Goal: Information Seeking & Learning: Find specific fact

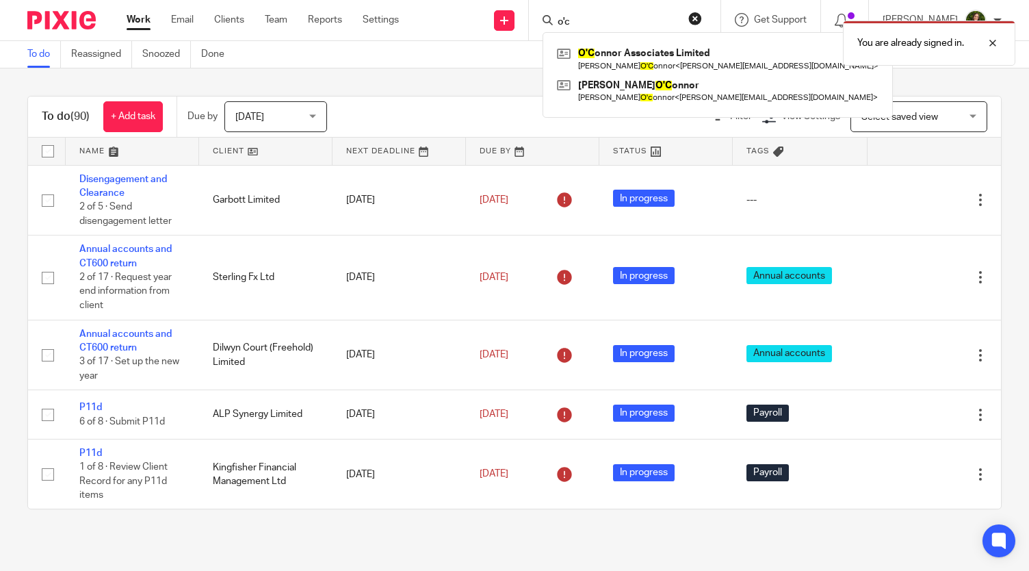
type input "o'c"
click at [587, 43] on div "You are already signed in." at bounding box center [765, 40] width 501 height 52
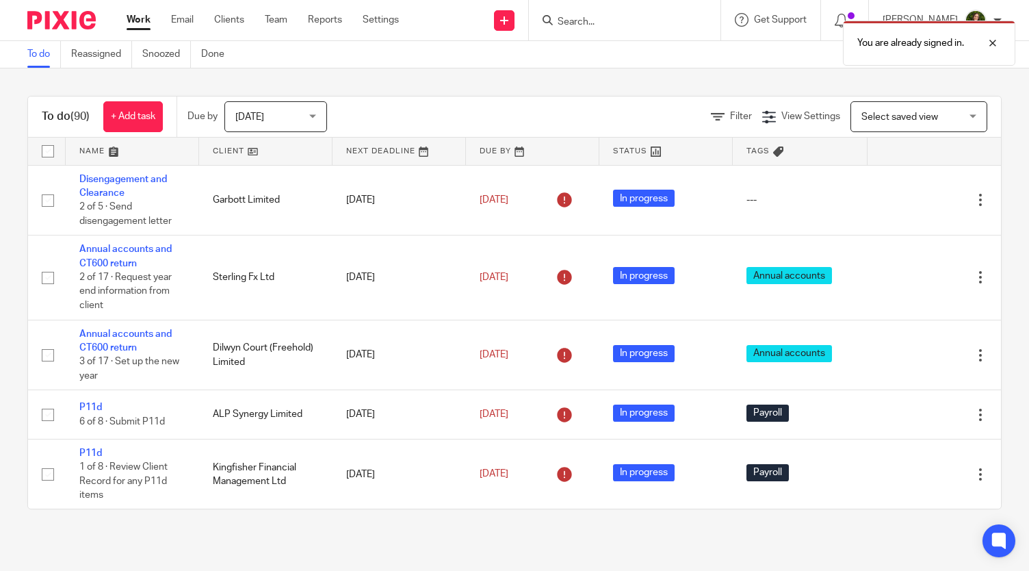
click at [606, 14] on div "You are already signed in." at bounding box center [765, 40] width 501 height 52
click at [585, 21] on div "You are already signed in." at bounding box center [765, 40] width 501 height 52
click at [584, 21] on input "Search" at bounding box center [617, 22] width 123 height 12
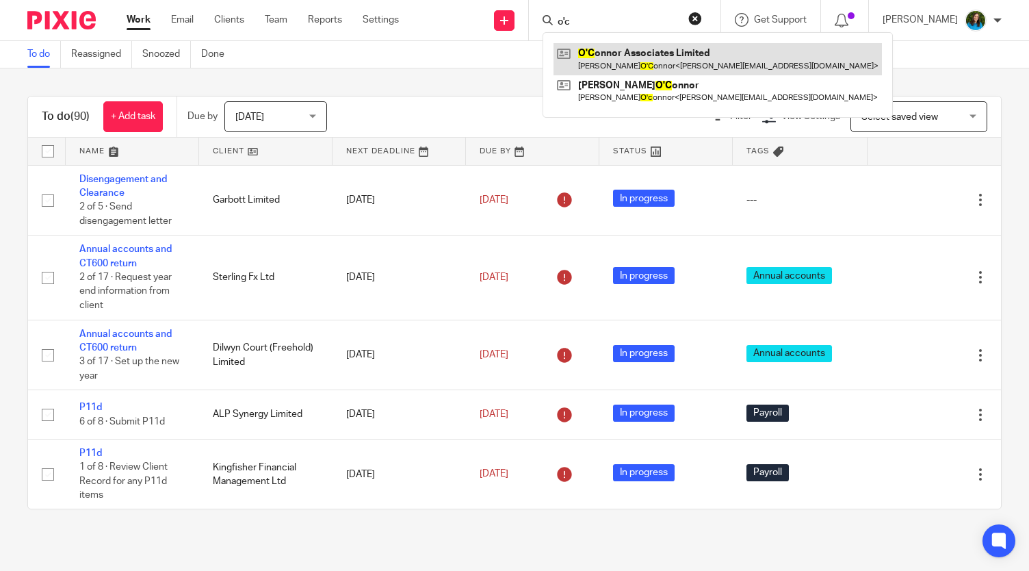
type input "o'c"
click at [593, 59] on link at bounding box center [718, 58] width 329 height 31
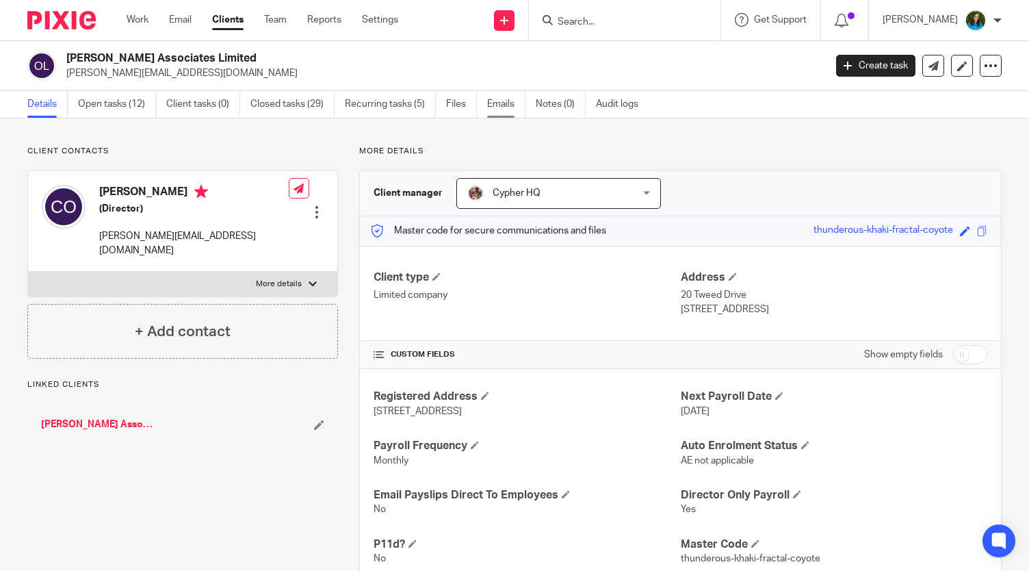
click at [499, 102] on link "Emails" at bounding box center [506, 104] width 38 height 27
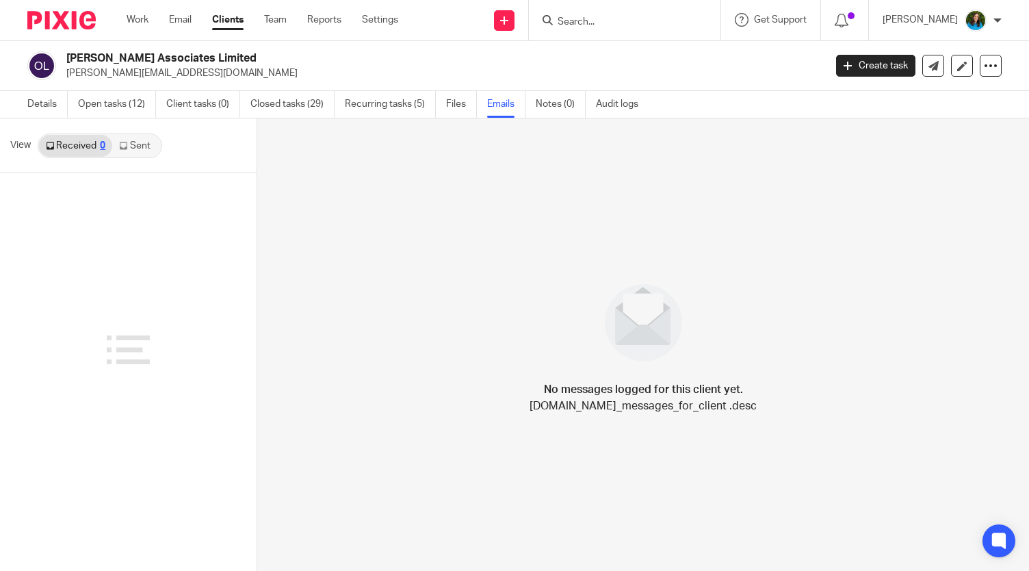
click at [67, 146] on link "Received 0" at bounding box center [75, 146] width 73 height 22
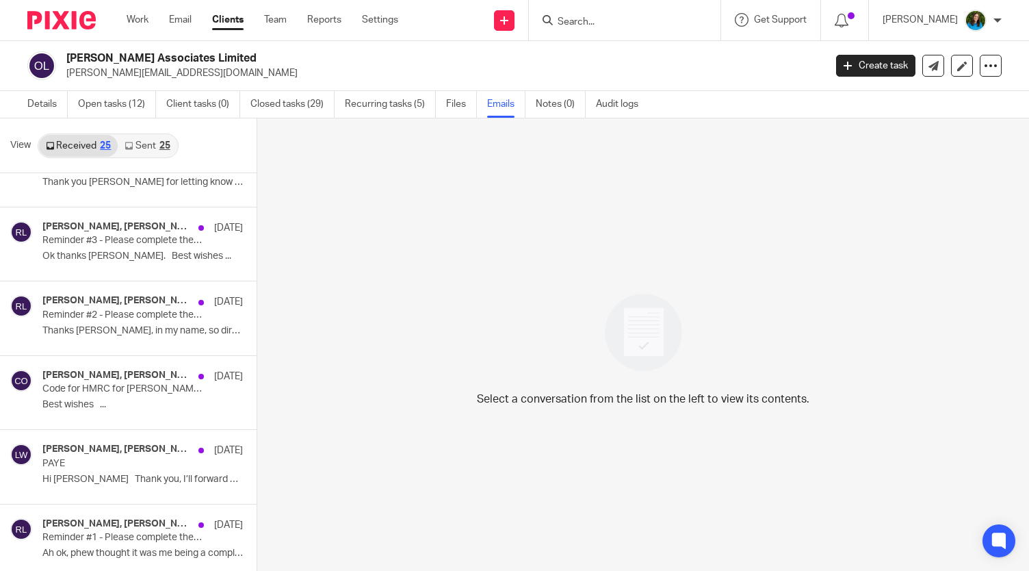
scroll to position [190, 0]
click at [108, 250] on p "Ok thanks Rosie. Best wishes ..." at bounding box center [121, 255] width 159 height 12
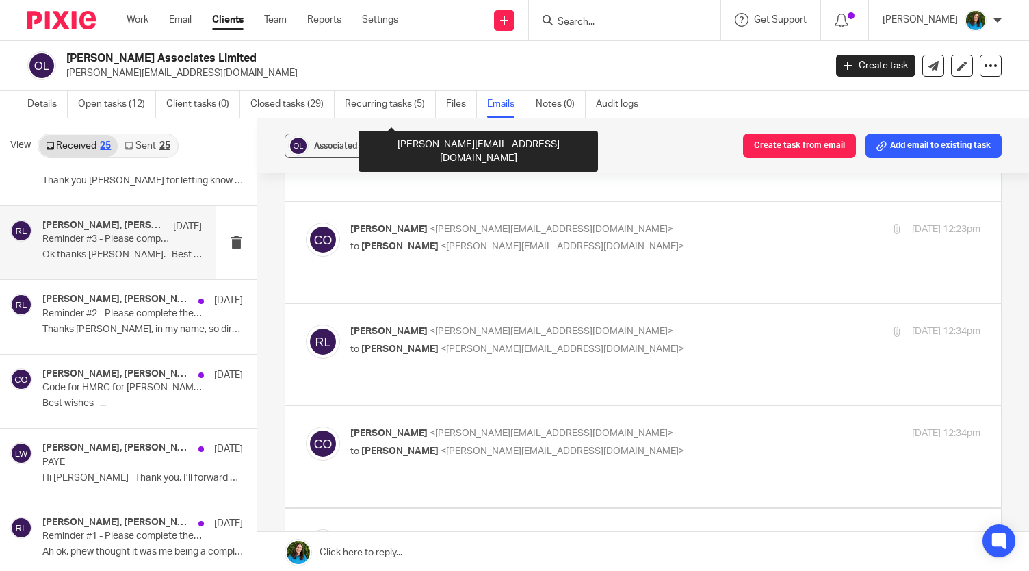
scroll to position [227, 0]
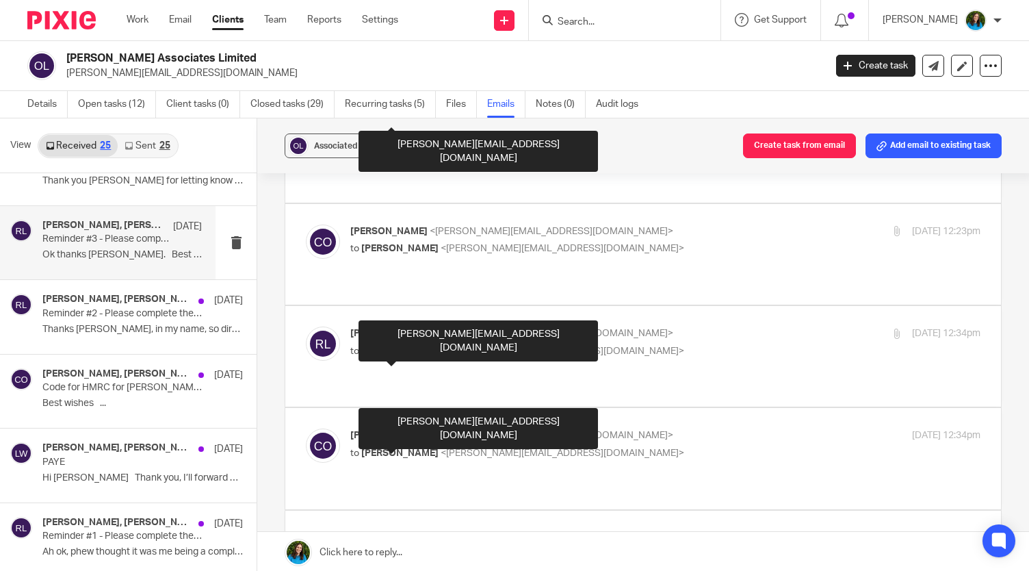
click at [411, 428] on div "Caroline O'Connor <caroline@fourthborn.co.uk> to Rosie Lindsey <rosie@cypherhq.…" at bounding box center [560, 443] width 420 height 31
checkbox input "true"
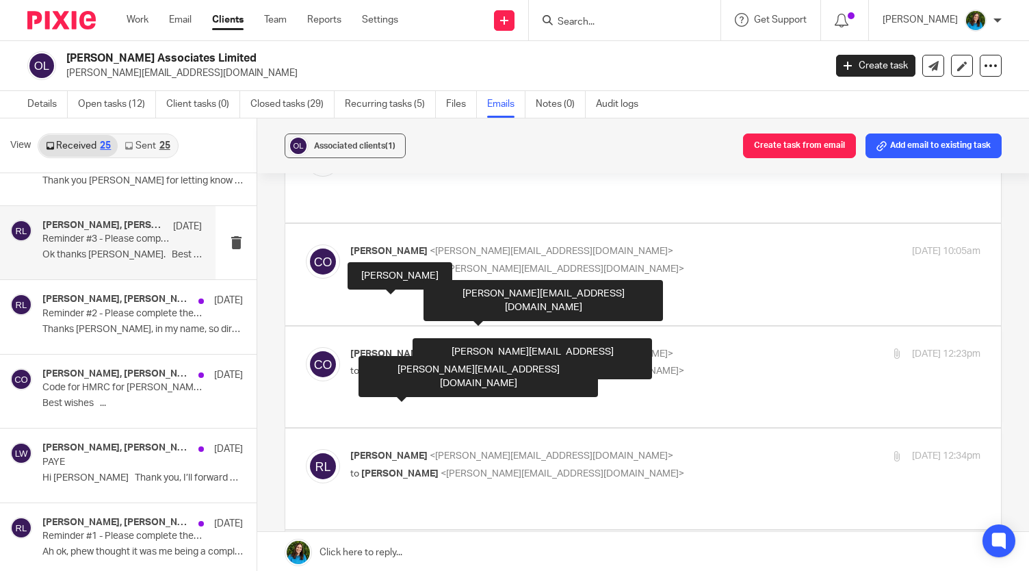
scroll to position [138, 0]
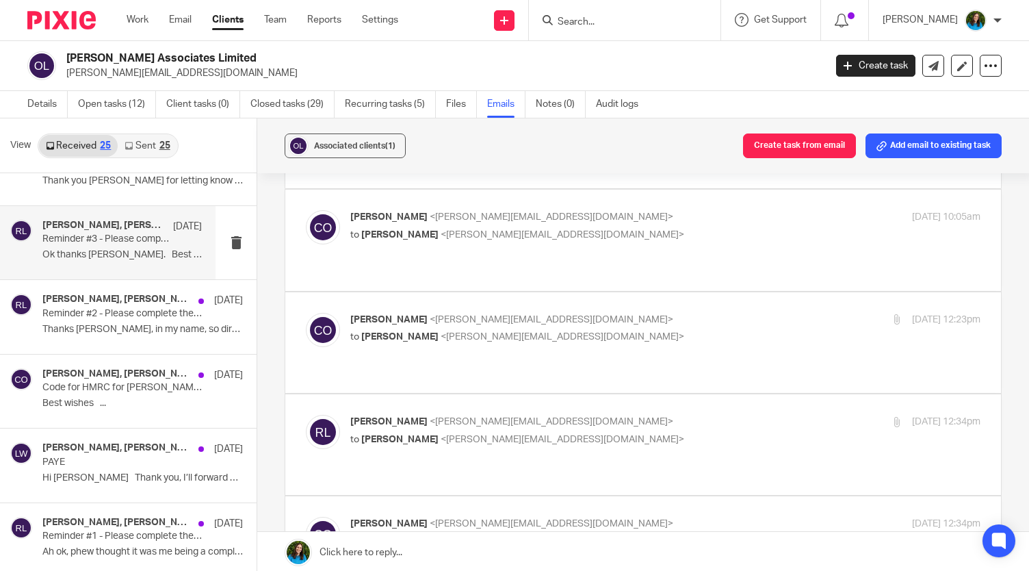
click at [420, 433] on p "to Caroline O'Connor <caroline@fourthborn.co.uk>" at bounding box center [560, 440] width 420 height 14
checkbox input "true"
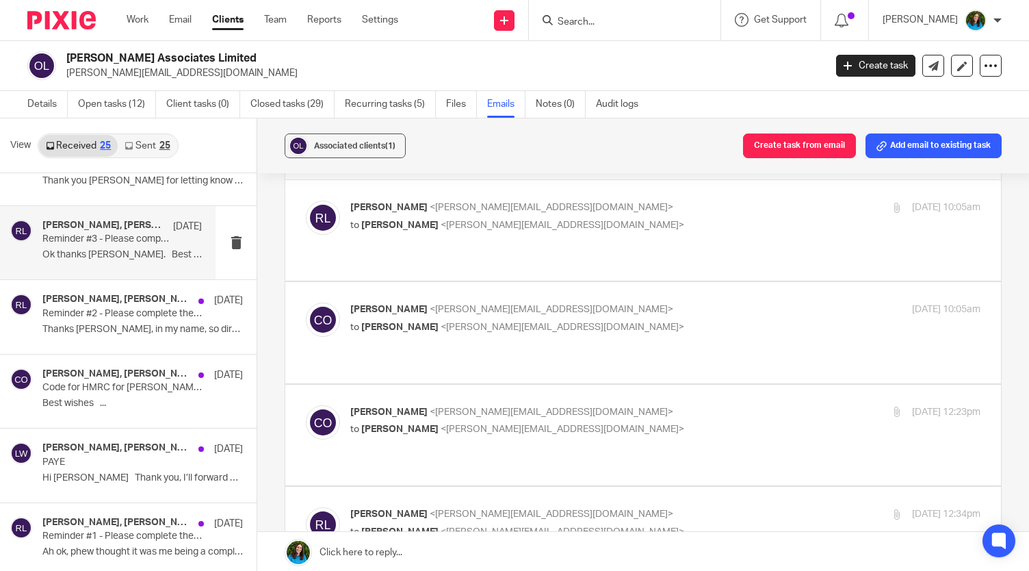
scroll to position [45, 0]
click at [393, 283] on label at bounding box center [643, 333] width 716 height 101
click at [306, 303] on input "checkbox" at bounding box center [305, 303] width 1 height 1
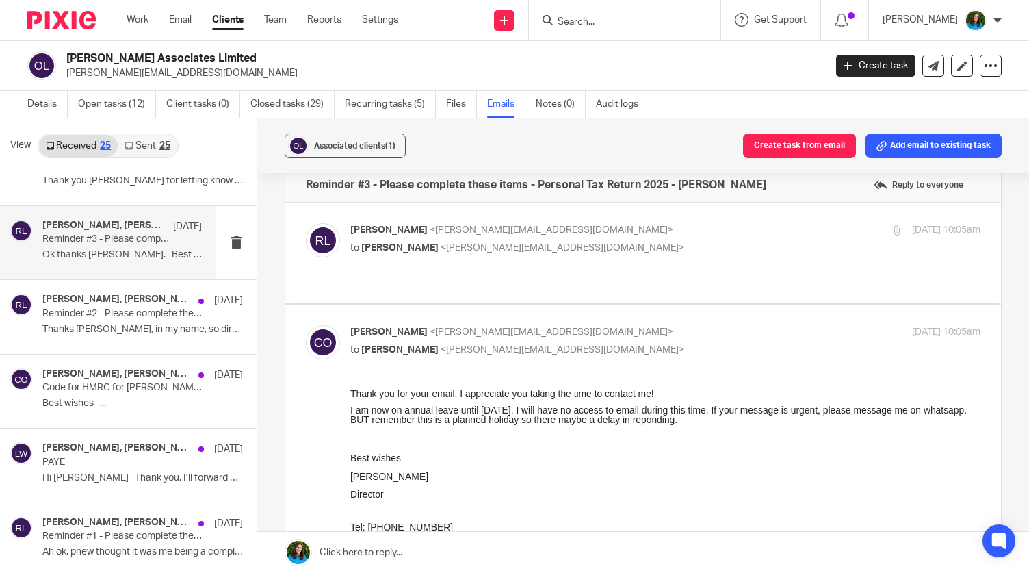
scroll to position [0, 0]
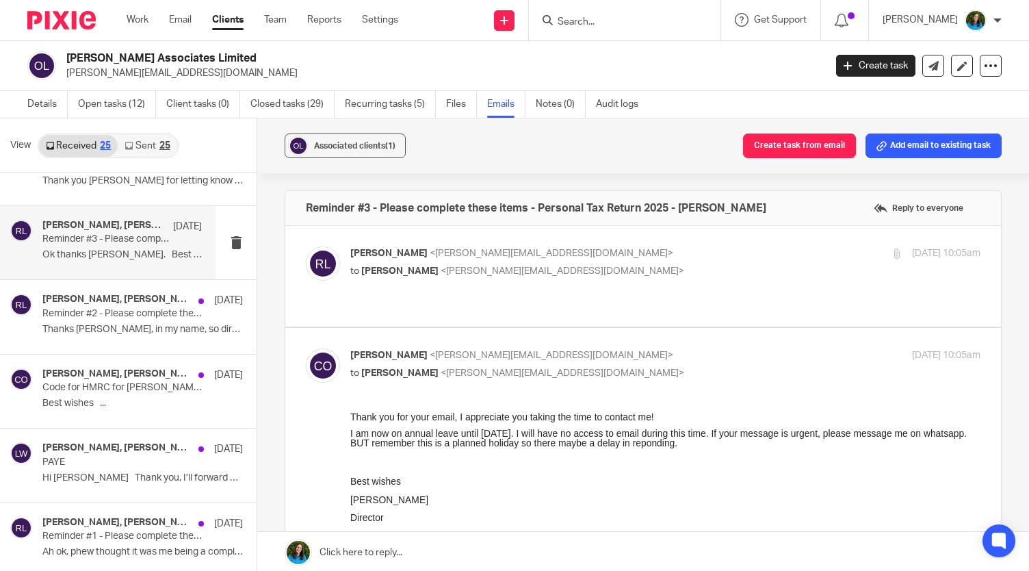
click at [400, 328] on label at bounding box center [643, 575] width 716 height 494
click at [306, 348] on input "checkbox" at bounding box center [305, 348] width 1 height 1
checkbox input "false"
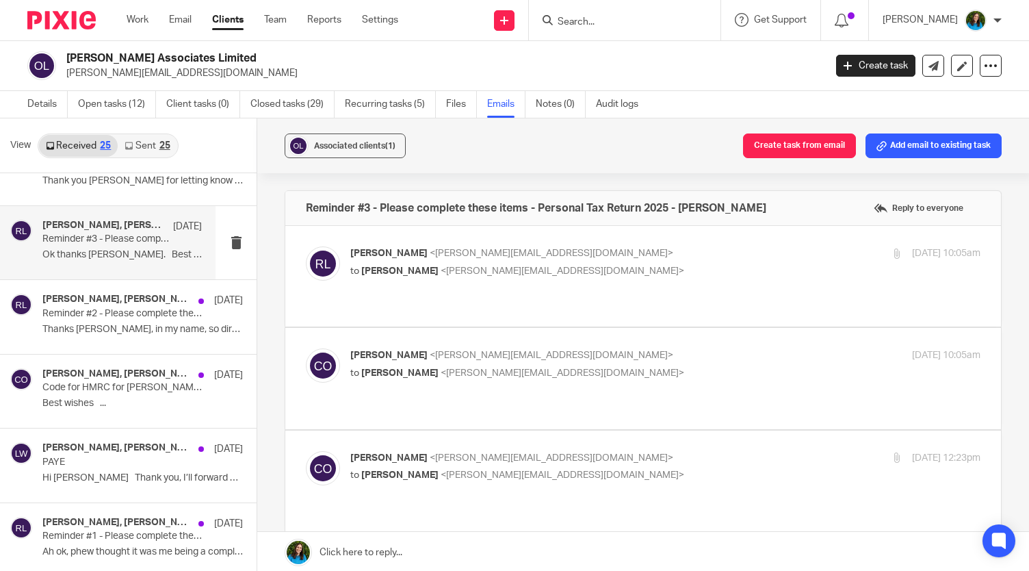
click at [389, 262] on div "Rosie Lindsey <rosie@cypherhq.co.uk> to Caroline O'Connor <caroline@fourthborn.…" at bounding box center [560, 261] width 420 height 31
checkbox input "true"
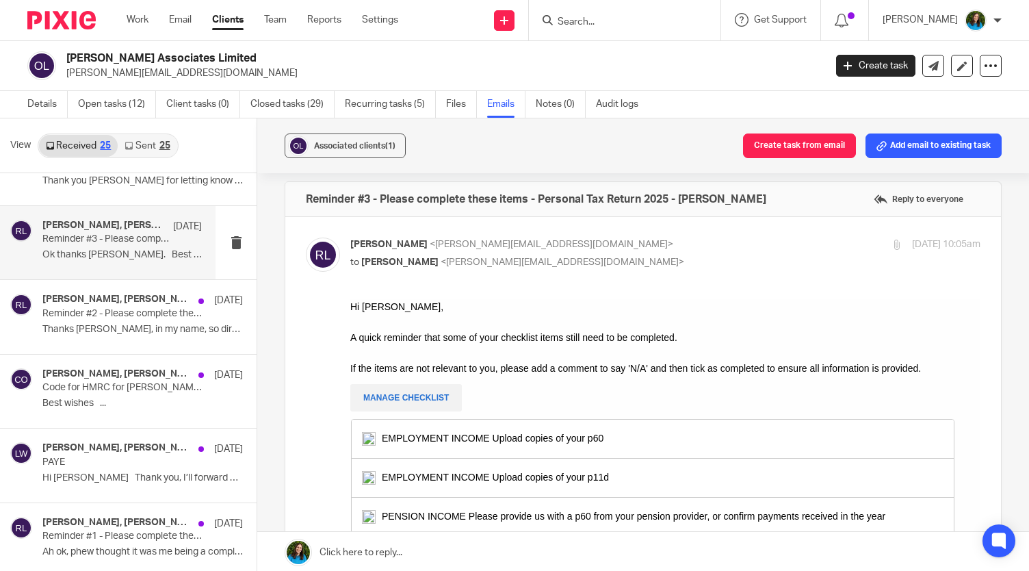
scroll to position [10, 0]
